Goal: Information Seeking & Learning: Learn about a topic

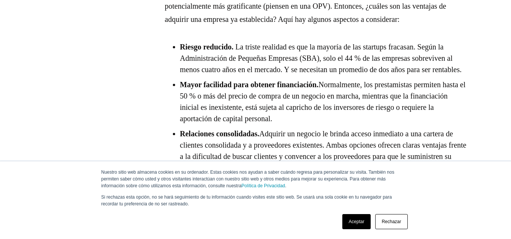
scroll to position [560, 0]
click at [275, 123] on font "Normalmente, los prestamistas permiten hasta el 50 % o más del precio de compra…" at bounding box center [322, 101] width 285 height 42
drag, startPoint x: 389, startPoint y: 50, endPoint x: 448, endPoint y: 49, distance: 58.6
click at [448, 49] on li "Riesgo reducido. La triste realidad es que la mayoría de las startups fracasan.…" at bounding box center [323, 58] width 287 height 34
copy font "startups fracasan."
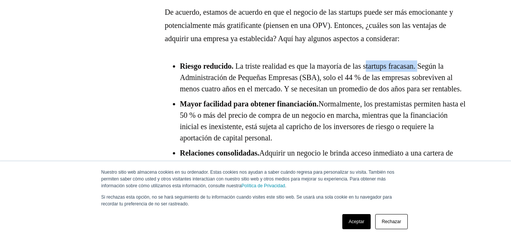
scroll to position [540, 0]
drag, startPoint x: 181, startPoint y: 67, endPoint x: 261, endPoint y: 102, distance: 86.8
click at [261, 95] on li "Riesgo reducido. La triste realidad es que la mayoría de las startups fracasan.…" at bounding box center [323, 78] width 287 height 34
copy li "Riesgo reducido. La triste realidad es que la mayoría de las startups fracasan.…"
click at [325, 81] on font "La triste realidad es que la mayoría de las startups fracasan. Según la Adminis…" at bounding box center [321, 77] width 282 height 31
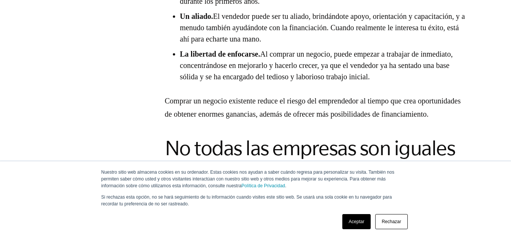
scroll to position [799, 0]
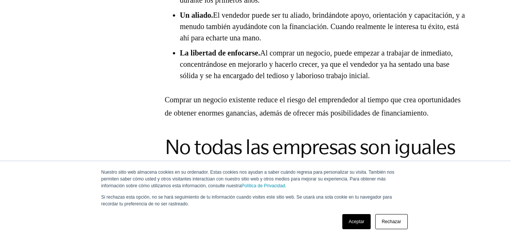
drag, startPoint x: 182, startPoint y: 65, endPoint x: 455, endPoint y: 92, distance: 274.4
click at [455, 81] on li "La libertad de enfocarse. Al comprar un negocio, puede empezar a trabajar de in…" at bounding box center [323, 64] width 287 height 34
copy li "La libertad de enfocarse. Al comprar un negocio, puede empezar a trabajar de in…"
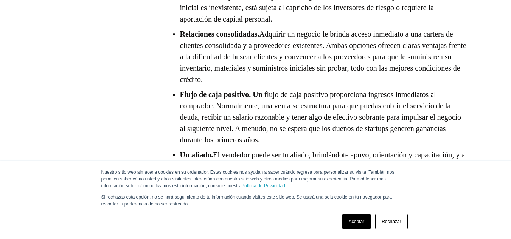
scroll to position [658, 0]
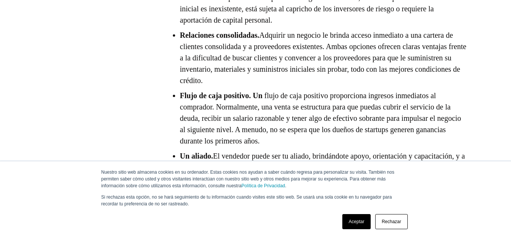
drag, startPoint x: 181, startPoint y: 47, endPoint x: 334, endPoint y: 93, distance: 159.6
click at [334, 86] on li "Relaciones consolidadas. Adquirir un negocio le brinda acceso inmediato a una c…" at bounding box center [323, 57] width 287 height 57
copy li "Relaciones consolidadas. Adquirir un negocio le brinda acceso inmediato a una c…"
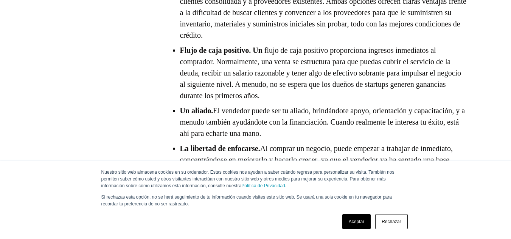
scroll to position [704, 0]
